Goal: Transaction & Acquisition: Purchase product/service

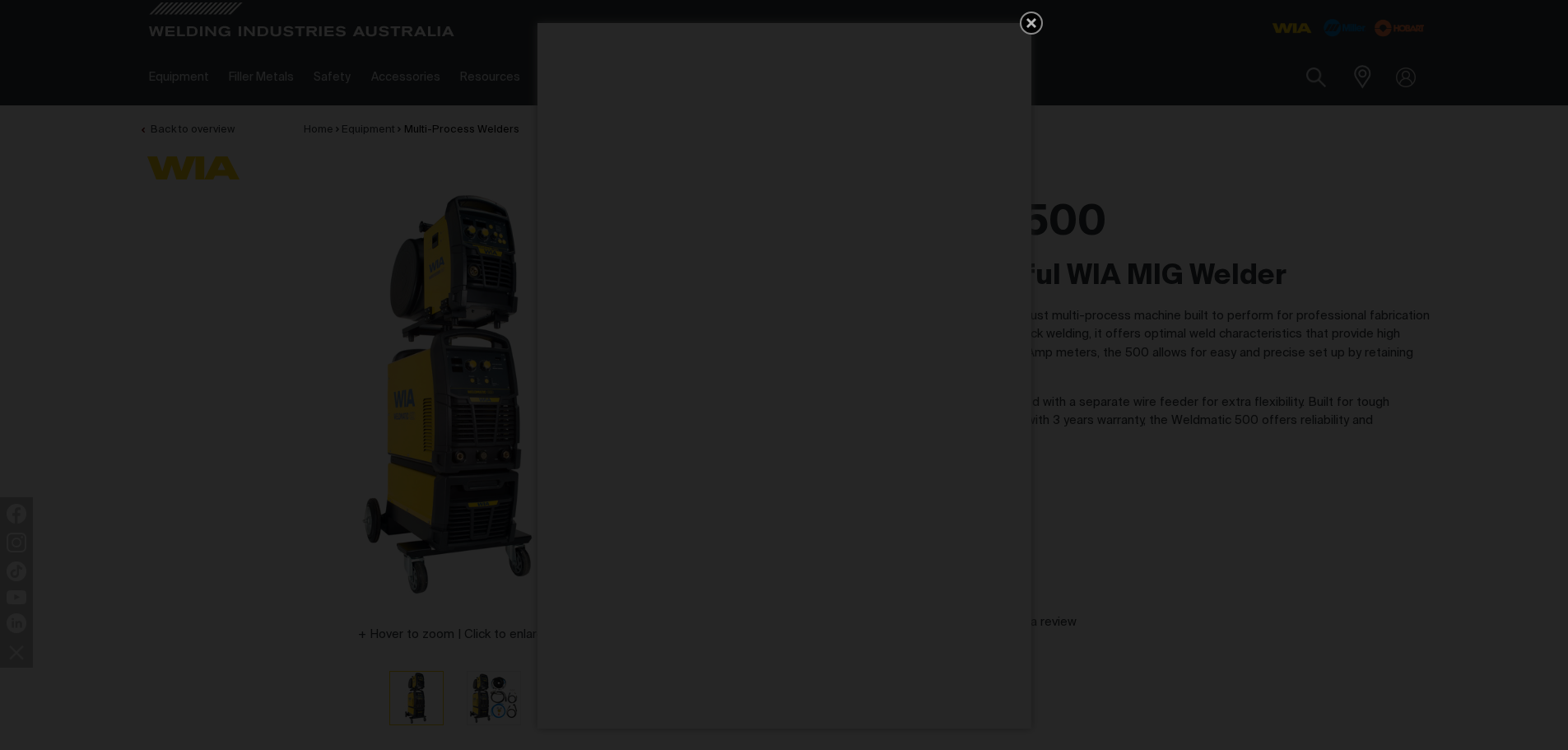
click at [1030, 28] on icon "Get 5 WIA Welding Guides Free!" at bounding box center [1031, 23] width 20 height 20
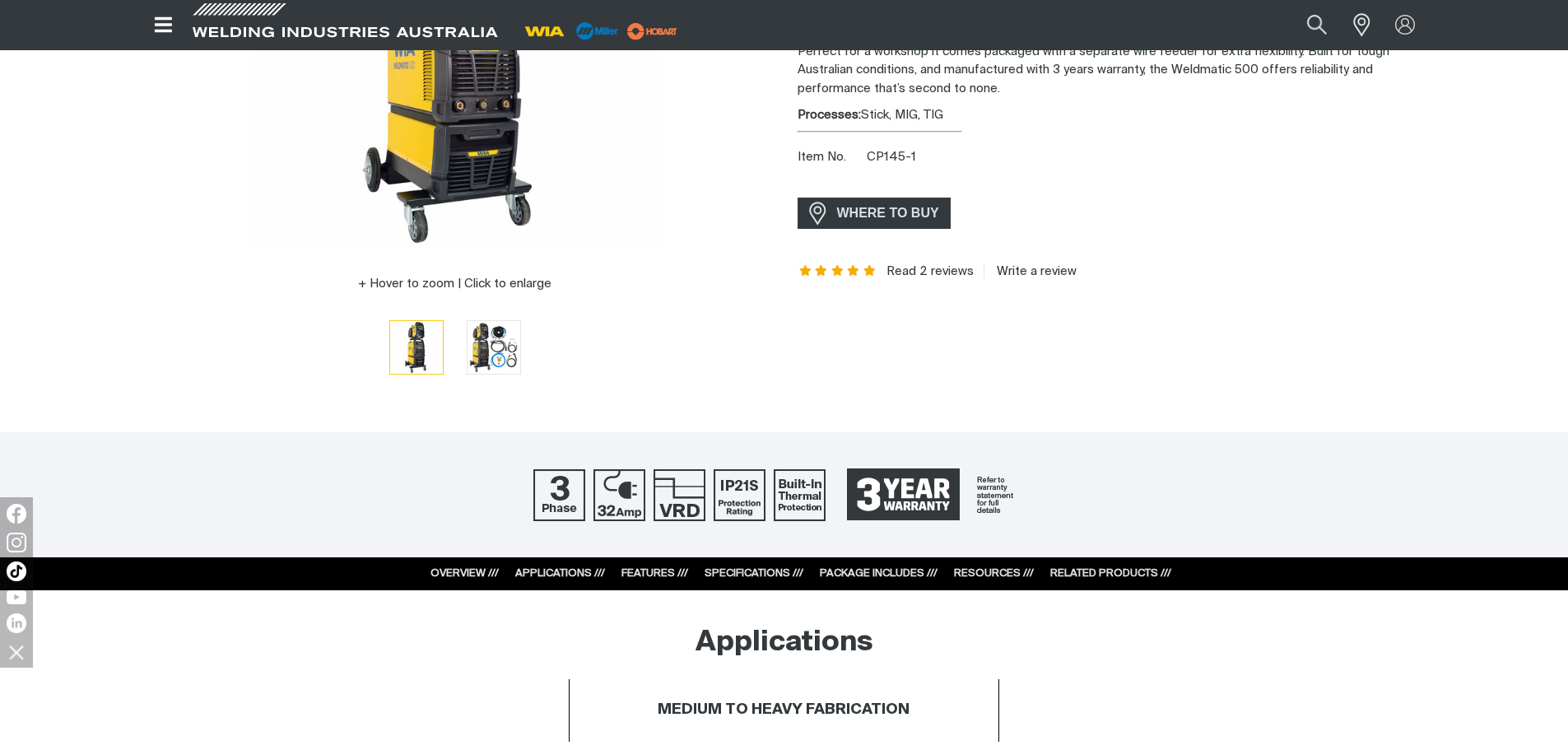
scroll to position [412, 0]
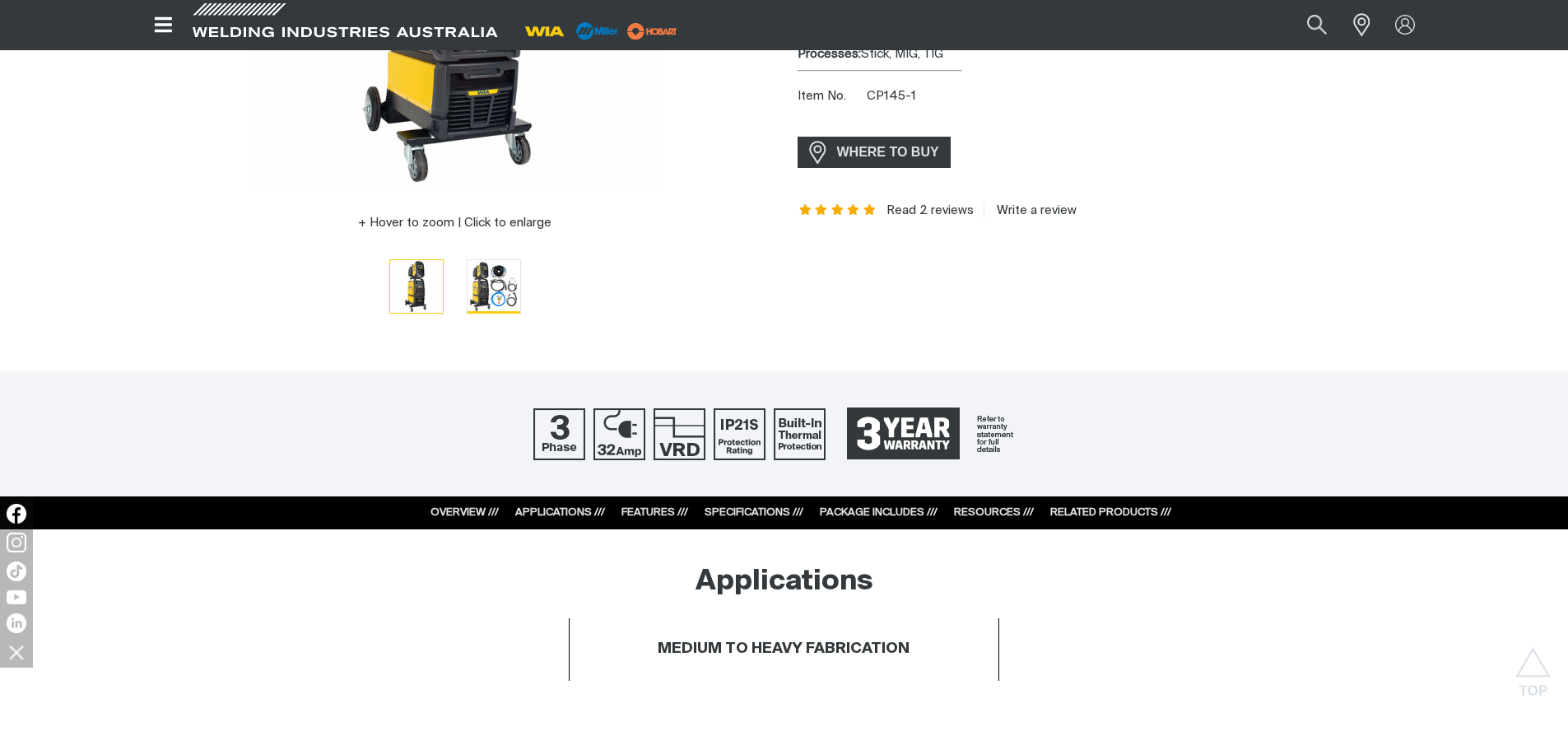
click at [501, 288] on img "Go to slide 2" at bounding box center [494, 286] width 53 height 53
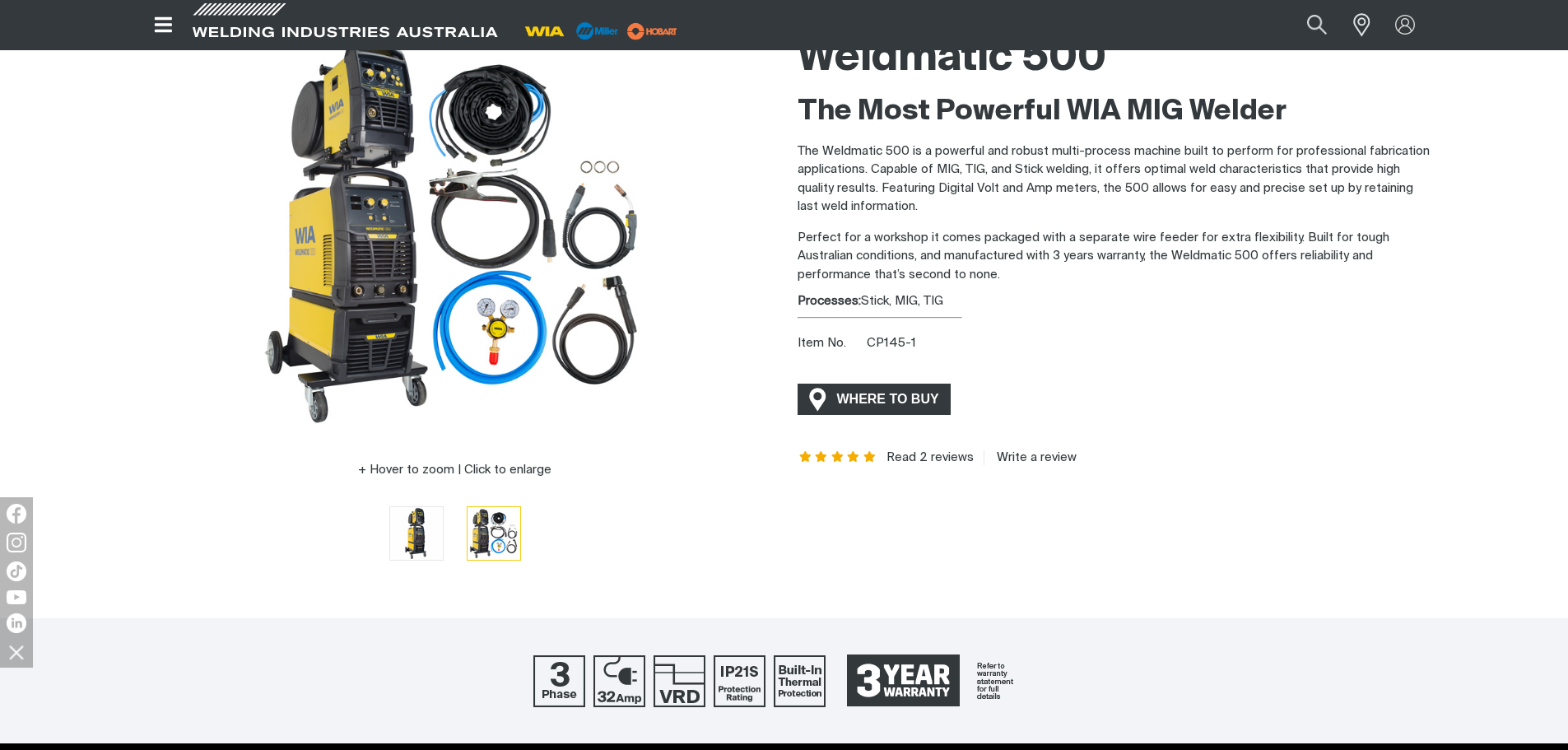
scroll to position [82, 0]
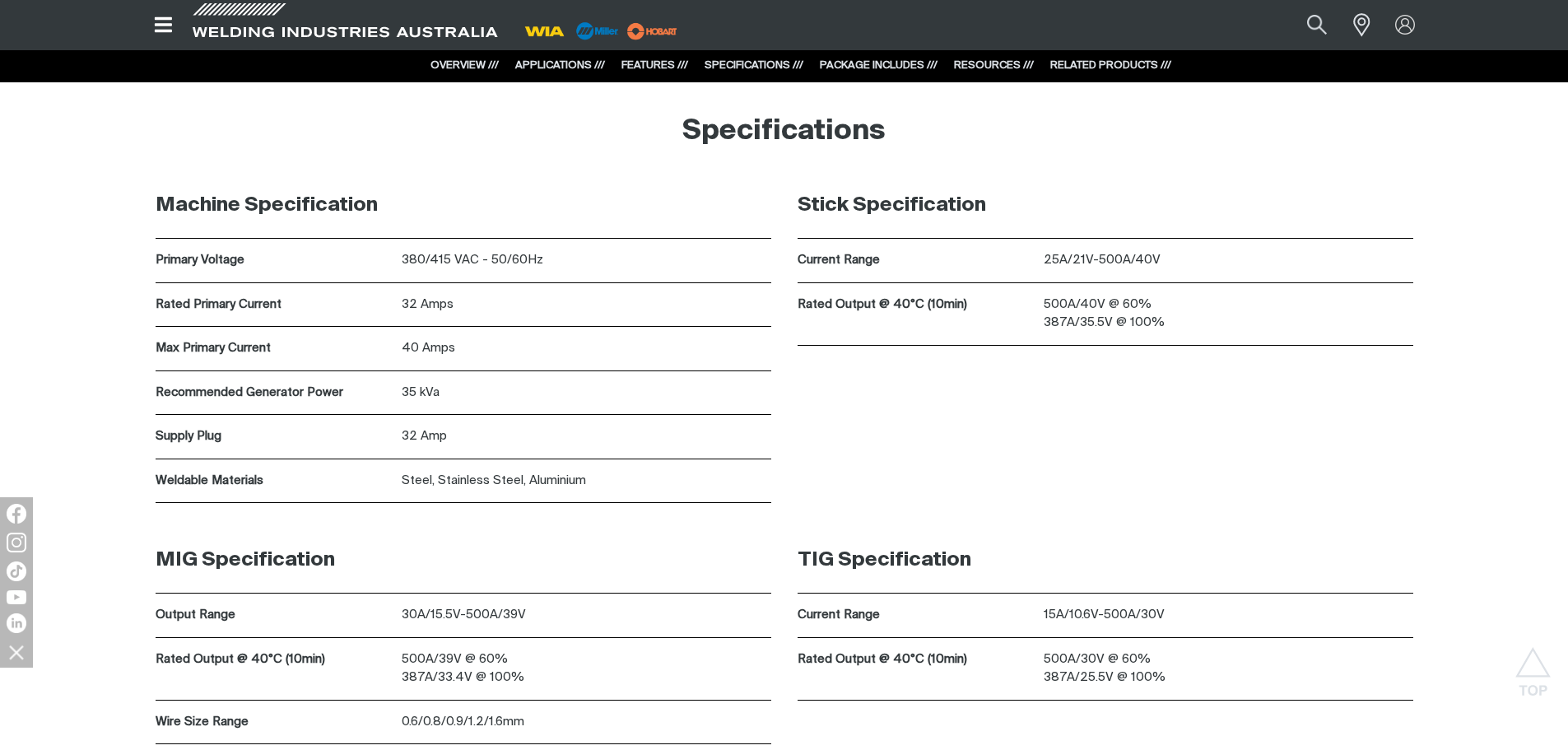
scroll to position [5096, 0]
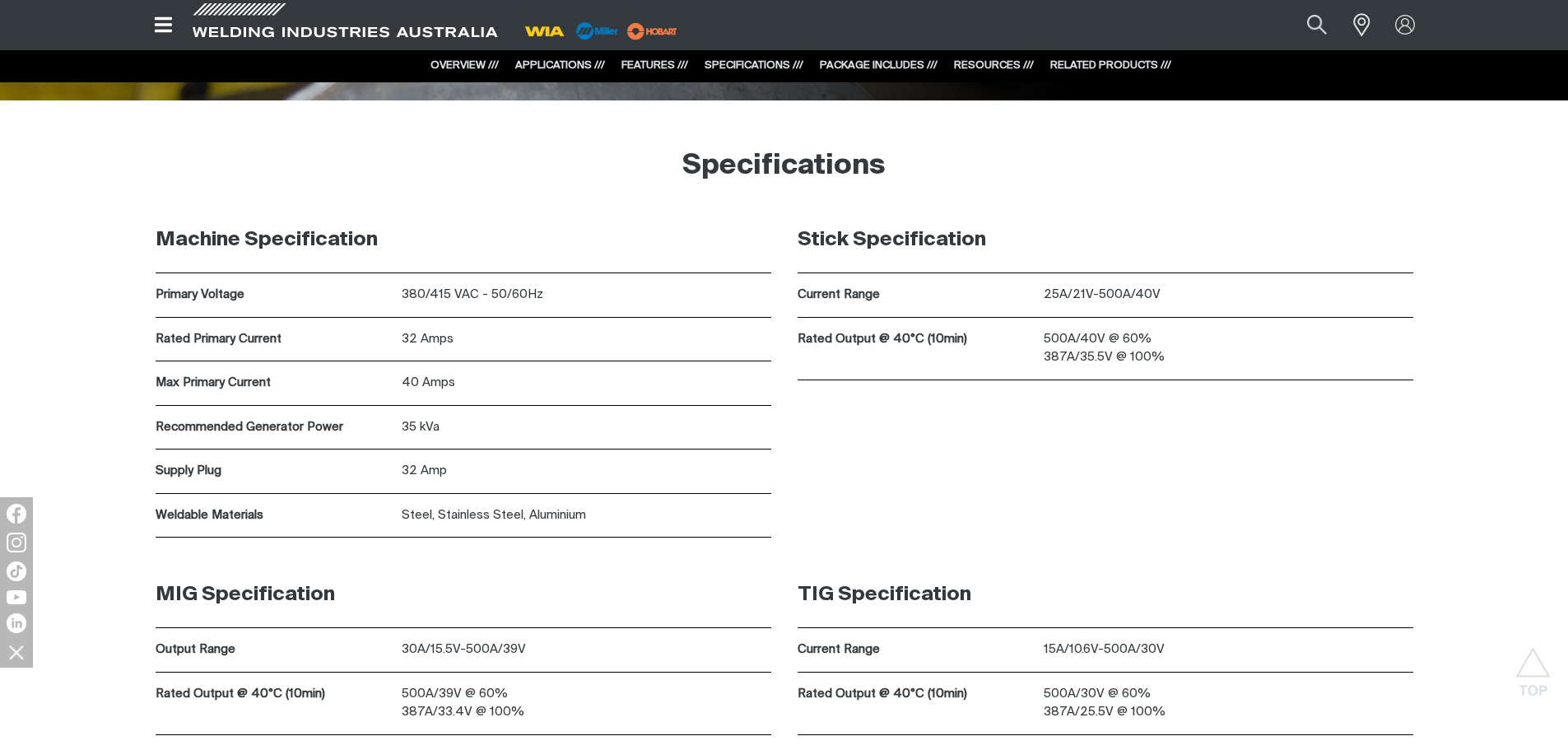
scroll to position [4938, 0]
